Goal: Task Accomplishment & Management: Manage account settings

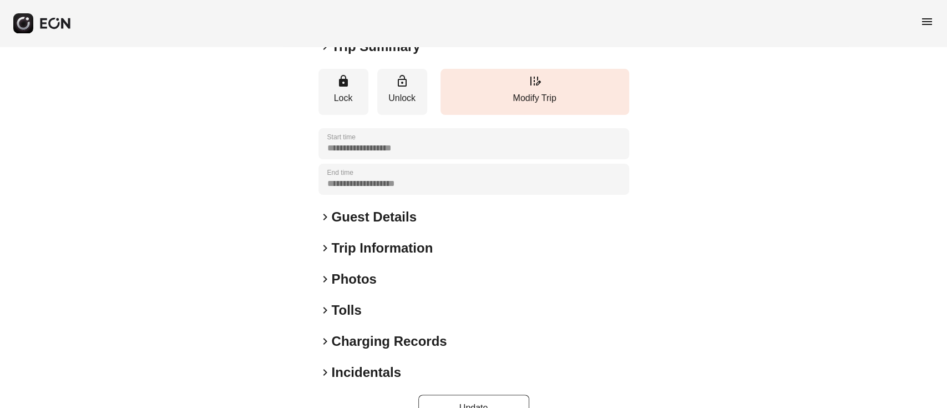
scroll to position [72, 0]
